Goal: Find specific page/section: Find specific page/section

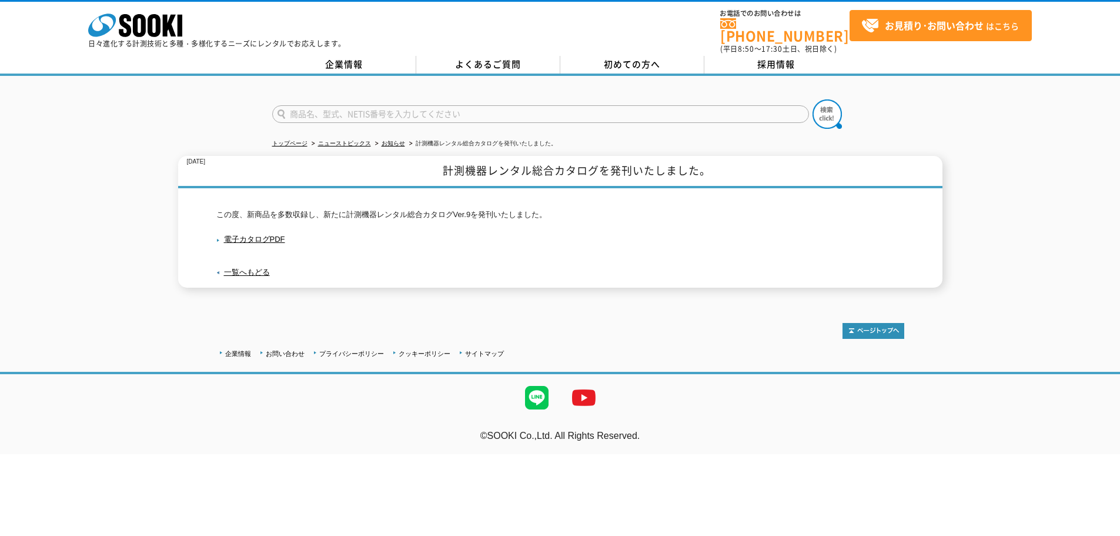
click at [342, 105] on input "text" at bounding box center [540, 114] width 537 height 18
type input "UDM-1100"
click at [306, 123] on div "UDM-1100" at bounding box center [384, 130] width 222 height 15
click at [823, 109] on img at bounding box center [827, 113] width 29 height 29
